Goal: Check status: Check status

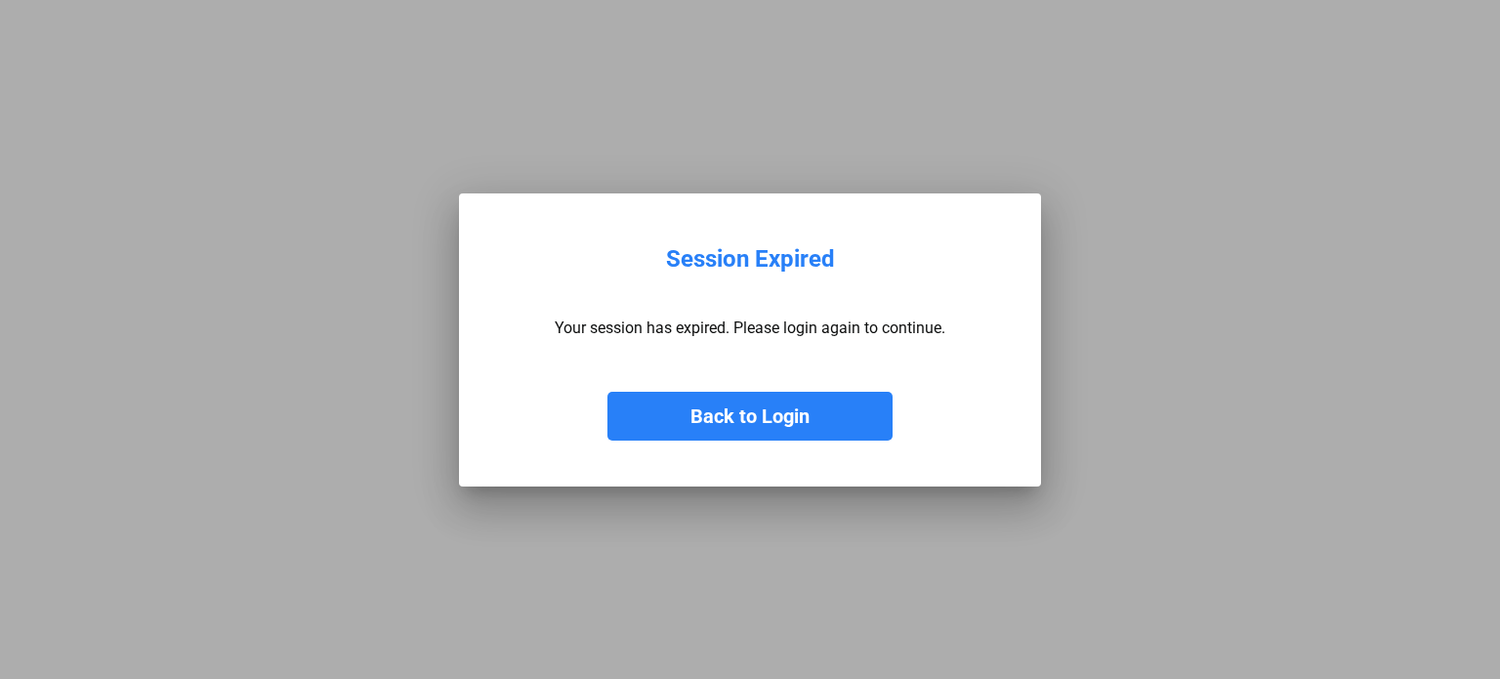
click at [737, 408] on button "Back to Login" at bounding box center [750, 416] width 285 height 49
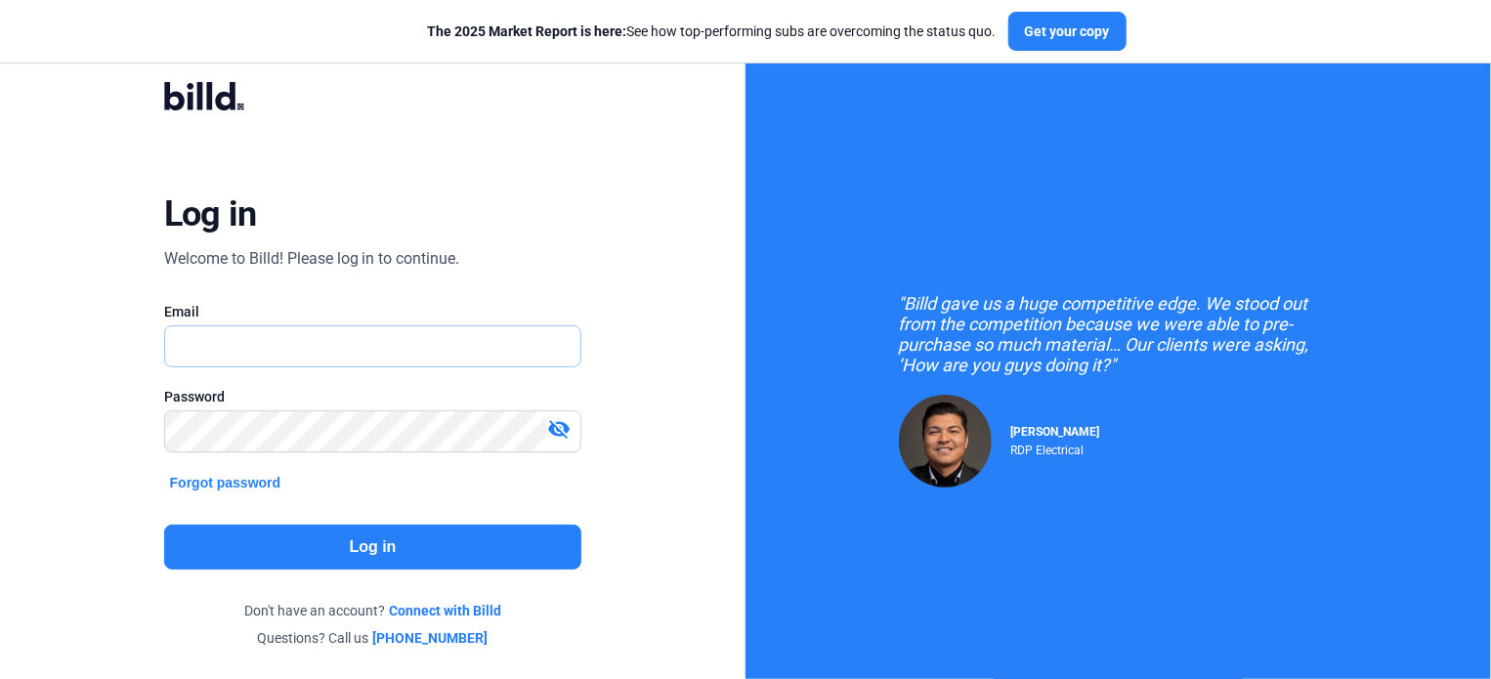
type input "[PERSON_NAME][EMAIL_ADDRESS][DOMAIN_NAME]"
click at [373, 545] on button "Log in" at bounding box center [373, 547] width 418 height 45
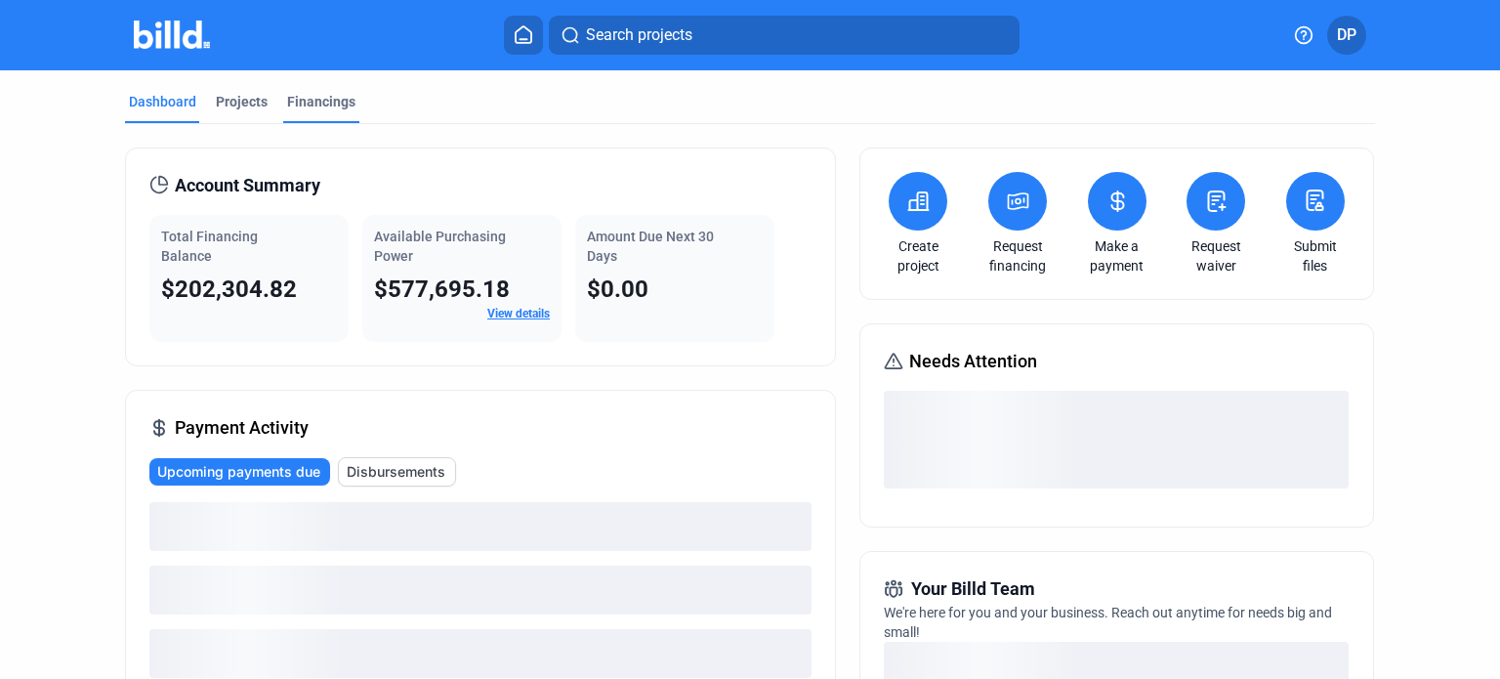
click at [325, 105] on div "Financings" at bounding box center [321, 102] width 68 height 20
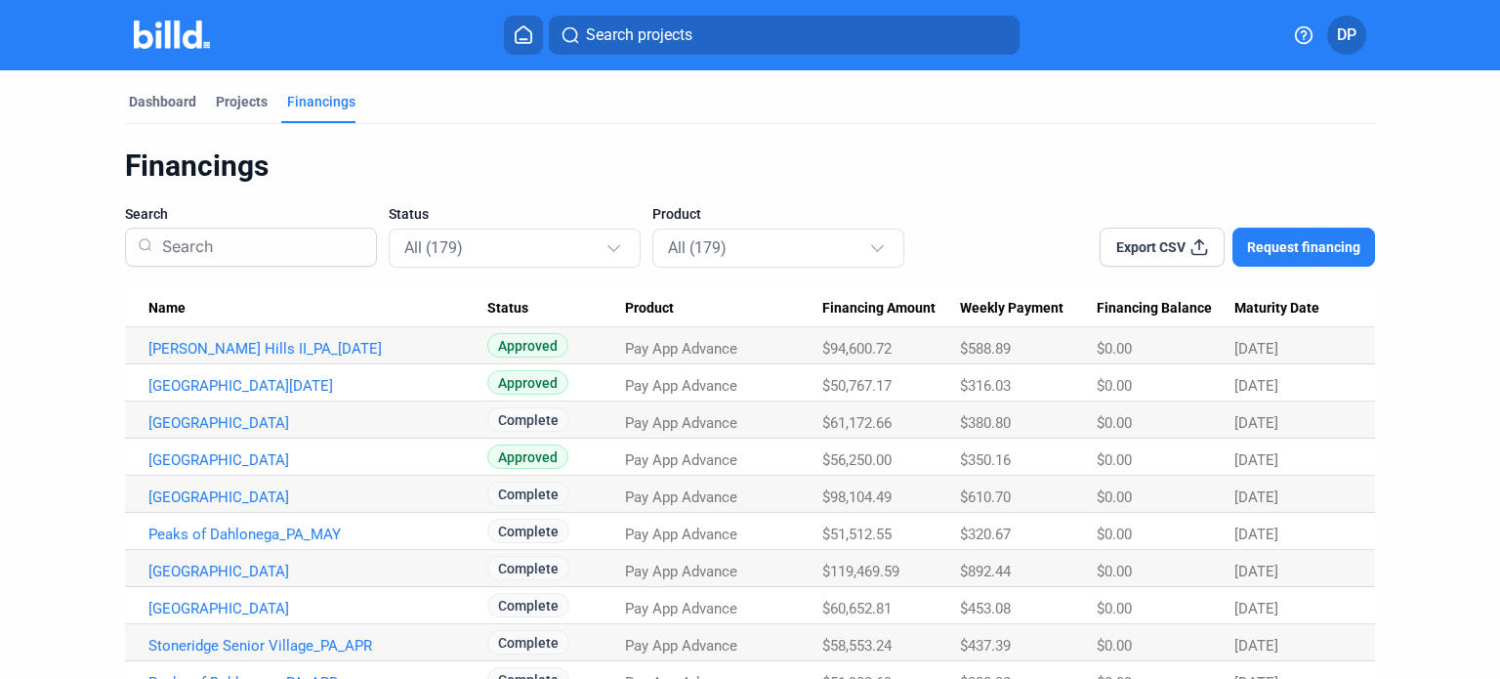
click at [455, 214] on div "Status All (179)" at bounding box center [515, 235] width 252 height 63
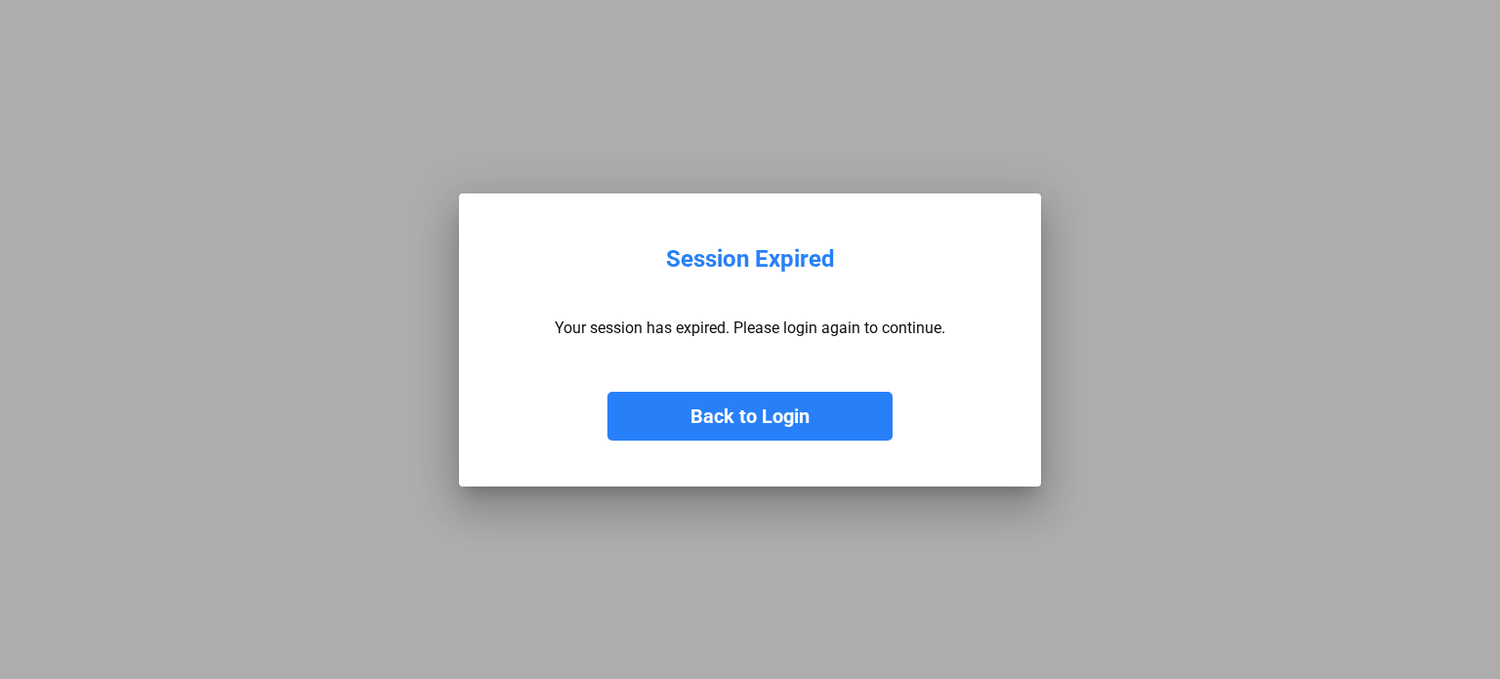
click at [689, 413] on button "Back to Login" at bounding box center [750, 416] width 285 height 49
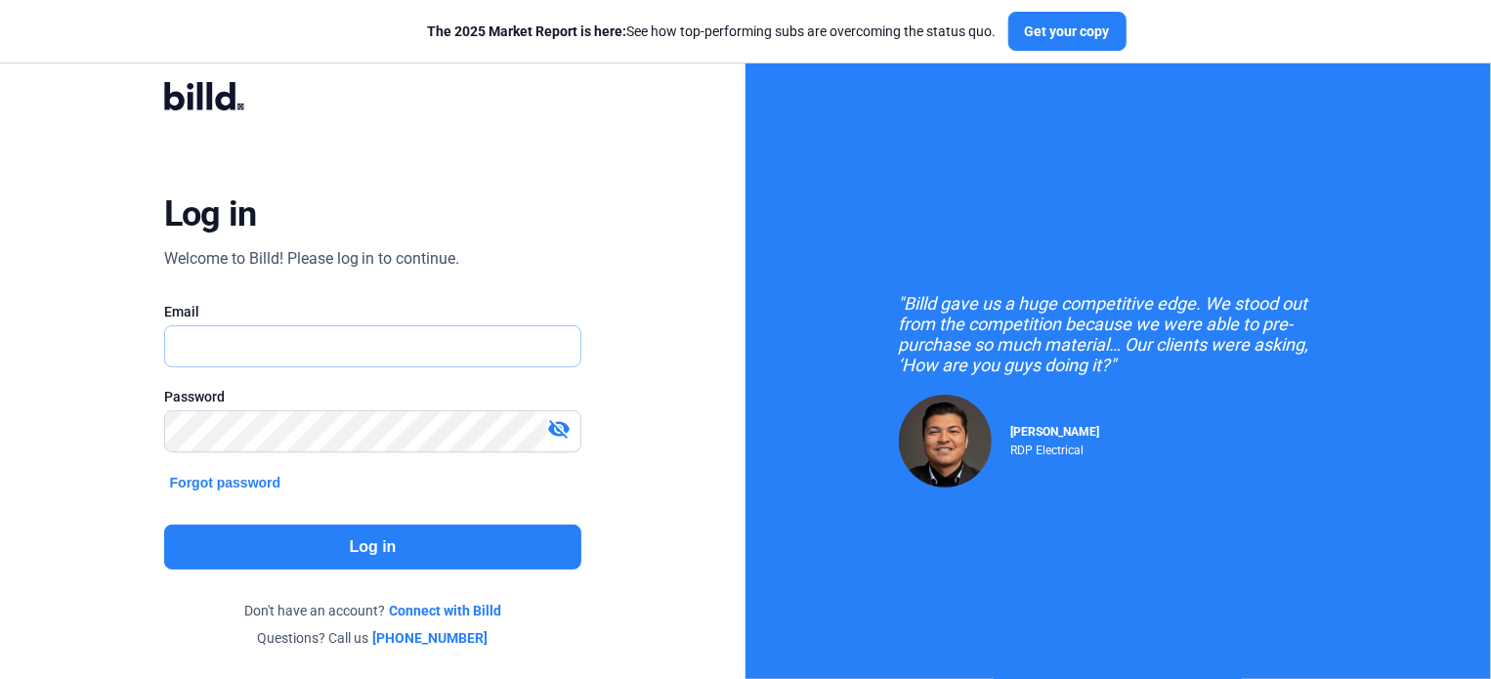
type input "[PERSON_NAME][EMAIL_ADDRESS][DOMAIN_NAME]"
click at [391, 526] on button "Log in" at bounding box center [373, 547] width 418 height 45
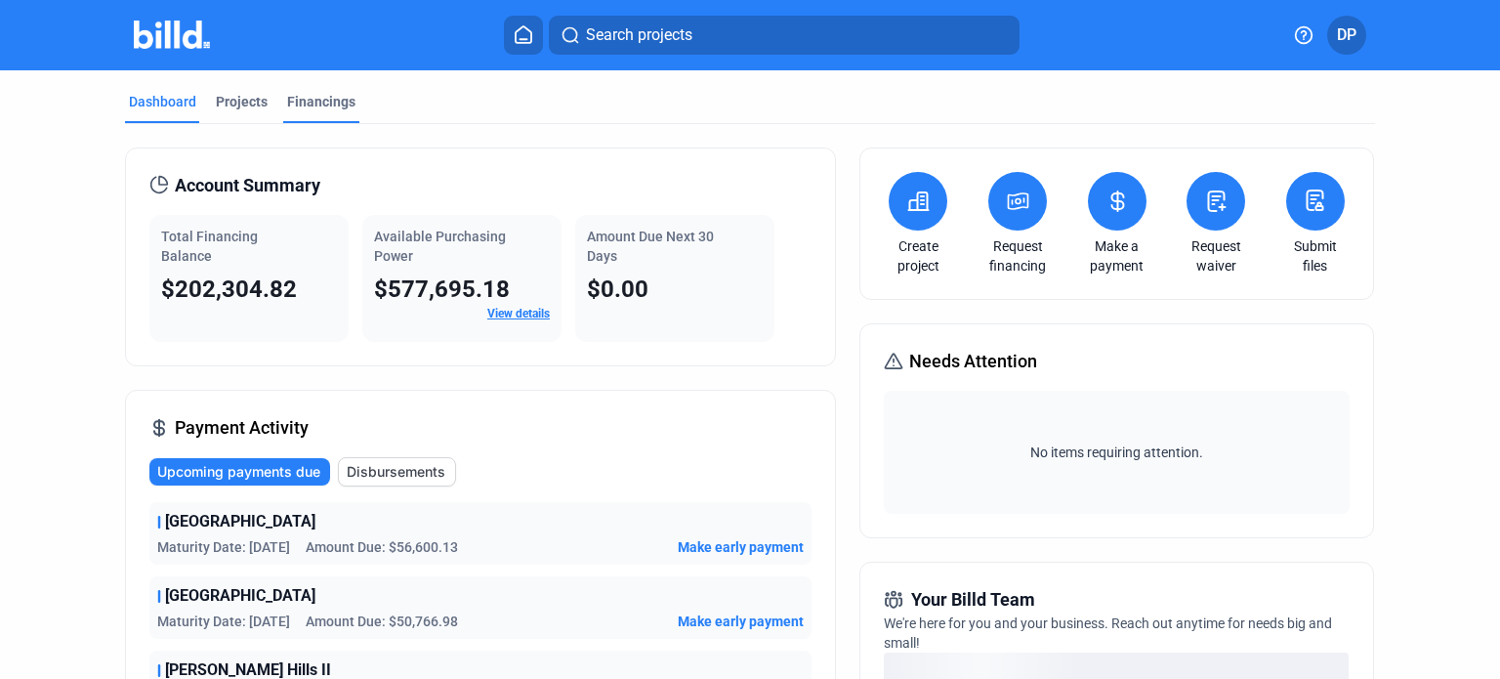
click at [313, 103] on div "Financings" at bounding box center [321, 102] width 68 height 20
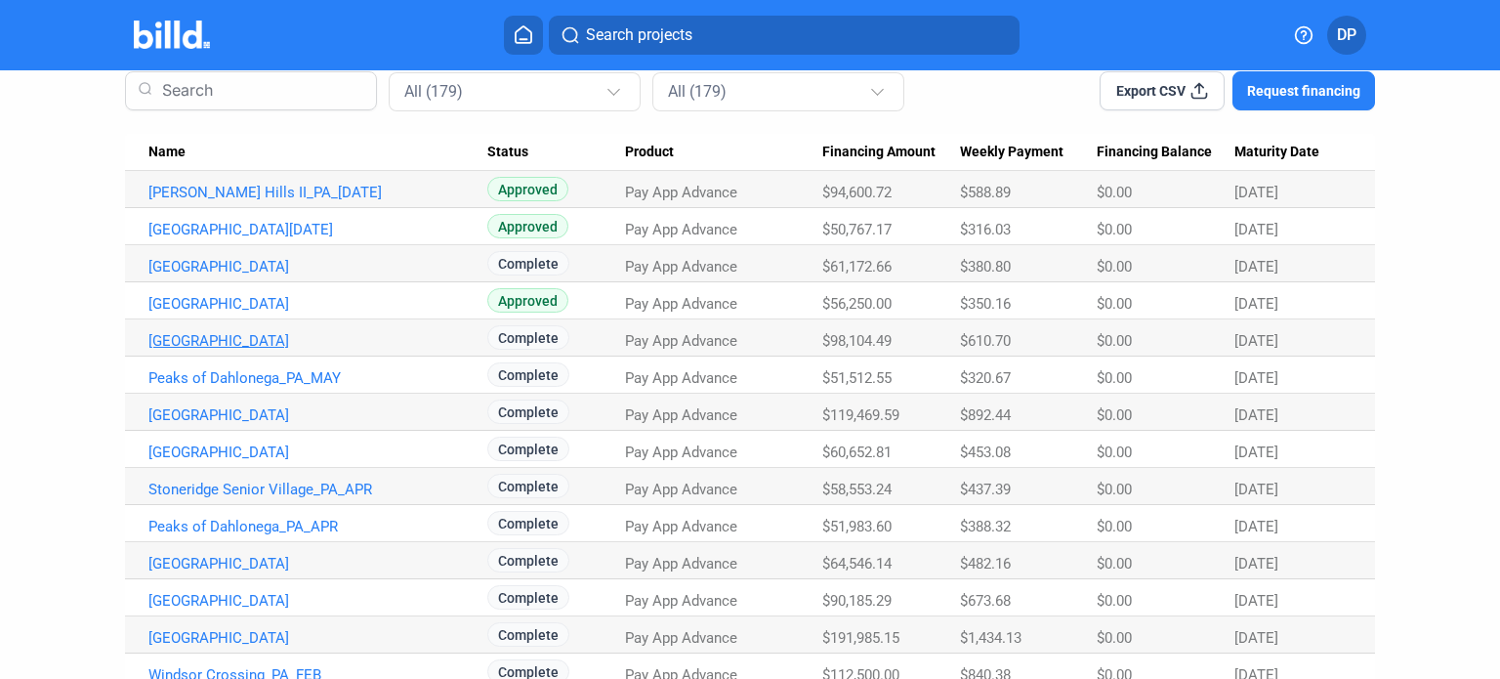
scroll to position [158, 0]
